Goal: Check status

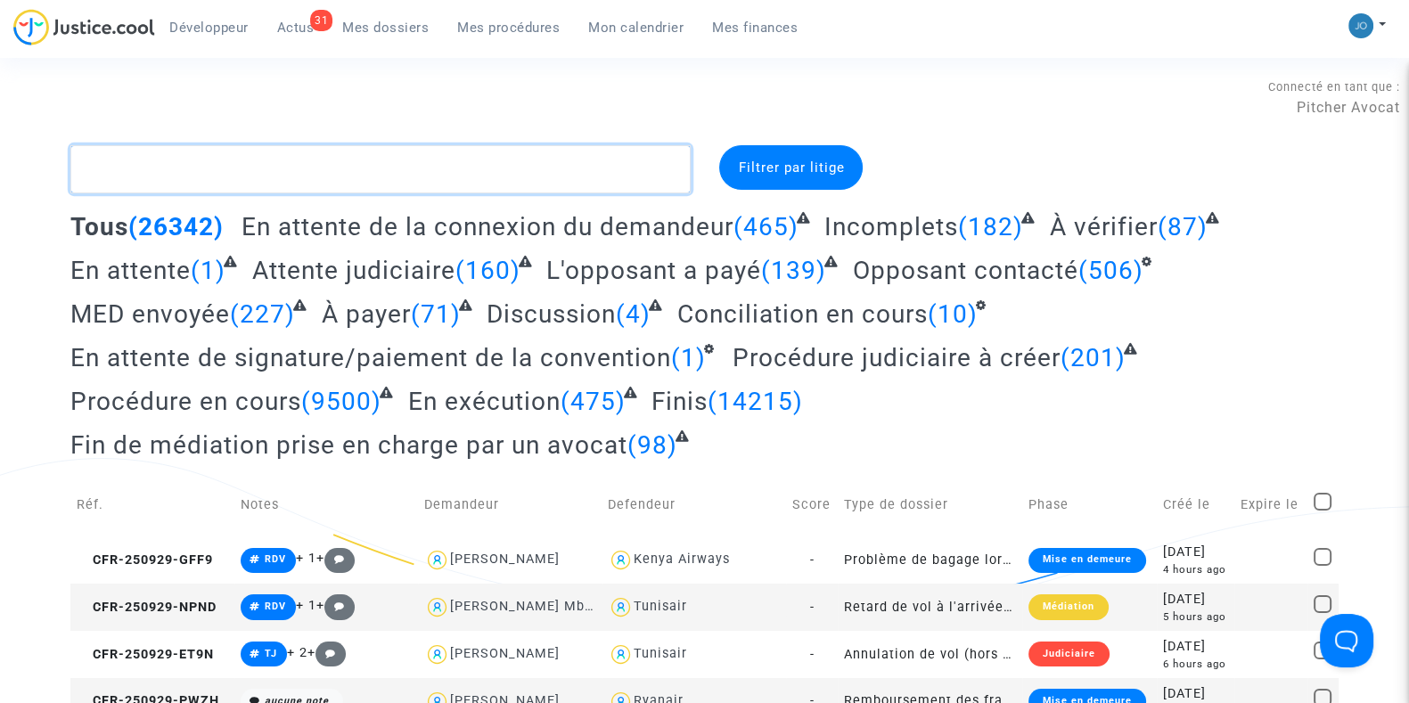
click at [408, 150] on textarea at bounding box center [380, 169] width 620 height 48
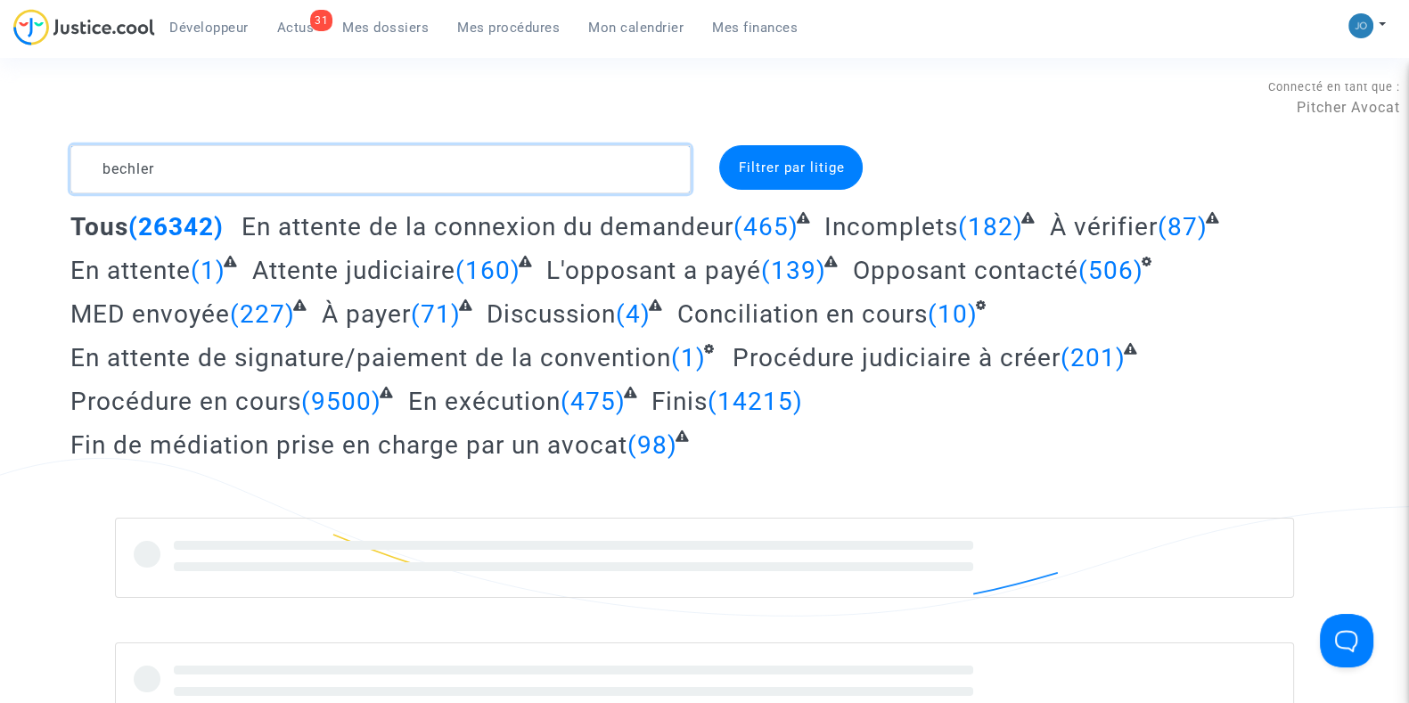
type textarea "bechler"
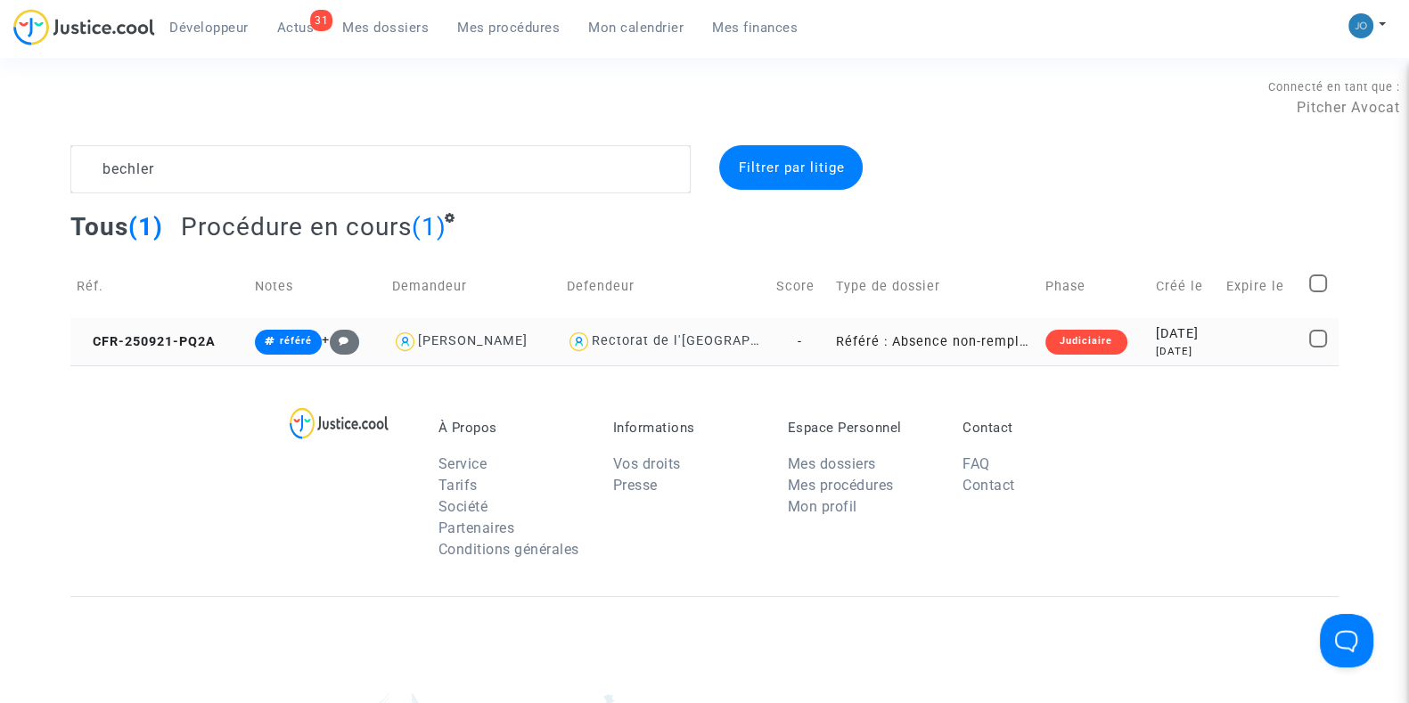
click at [1149, 359] on td "[DATE] [DATE]" at bounding box center [1184, 341] width 70 height 47
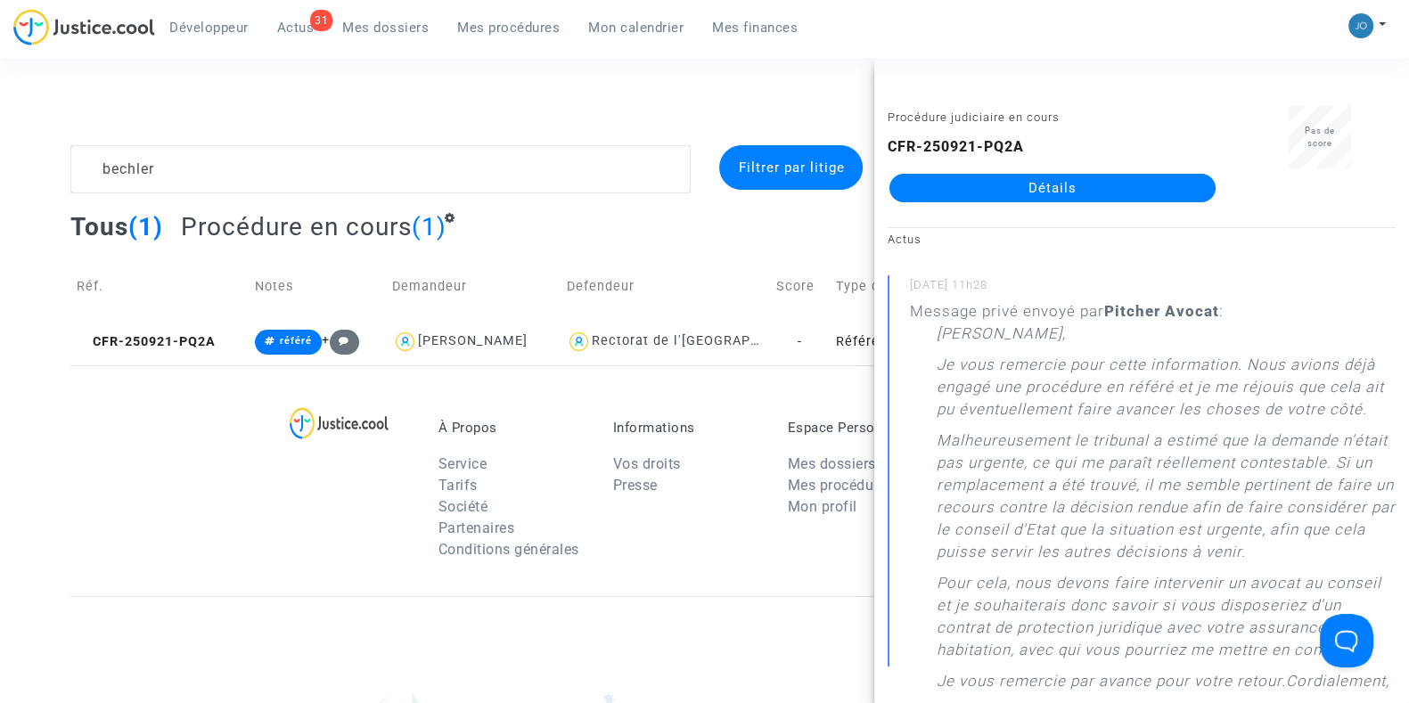
click at [1063, 195] on link "Détails" at bounding box center [1052, 188] width 326 height 29
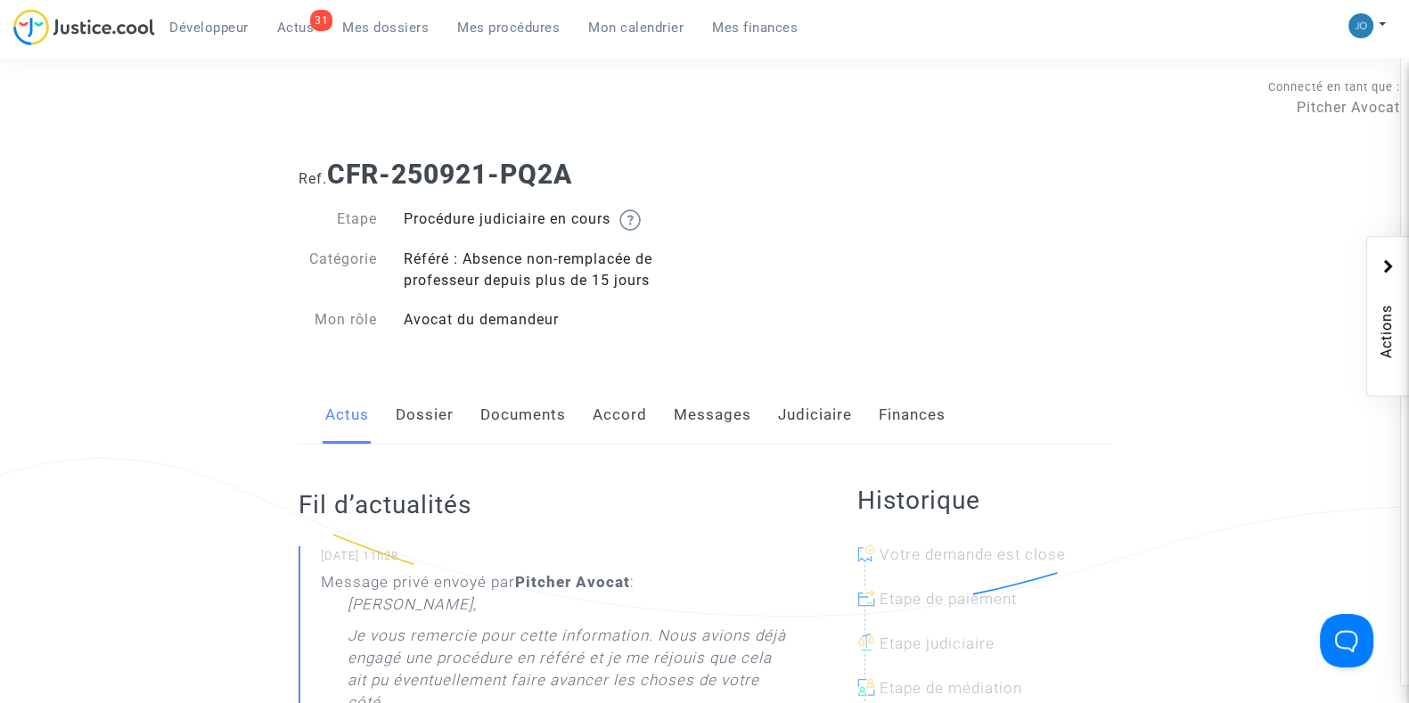
click at [526, 439] on link "Documents" at bounding box center [523, 415] width 86 height 59
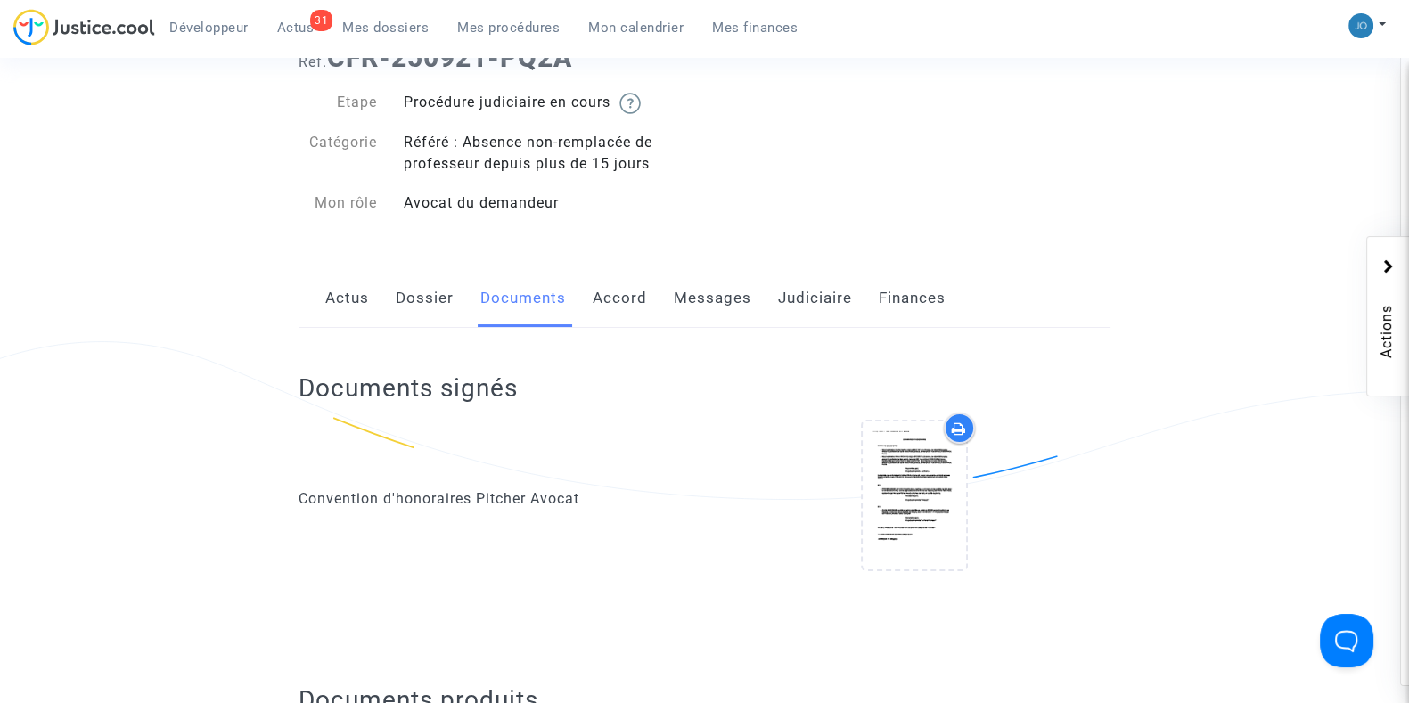
scroll to position [119, 0]
click at [796, 321] on link "Judiciaire" at bounding box center [815, 295] width 74 height 59
